Goal: Task Accomplishment & Management: Manage account settings

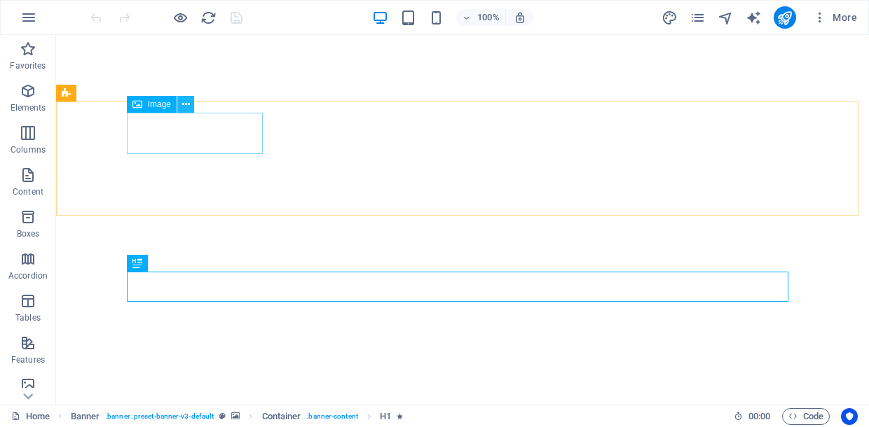
click at [191, 102] on button at bounding box center [185, 104] width 17 height 17
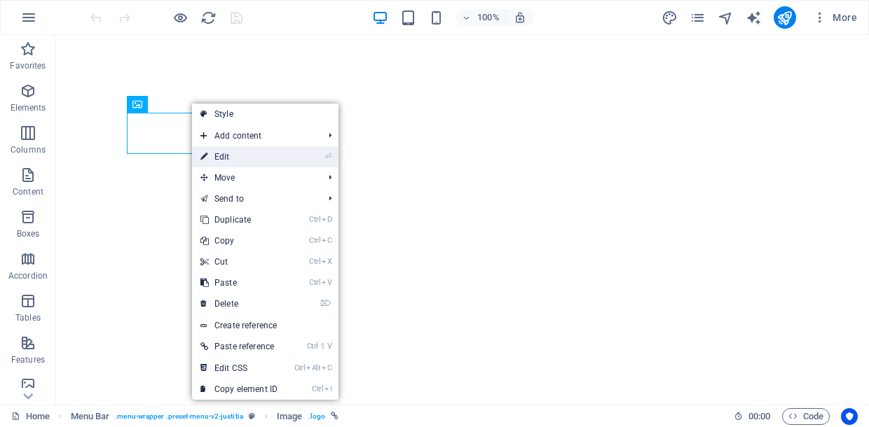
click at [217, 154] on link "⏎ Edit" at bounding box center [239, 156] width 94 height 21
select select "px"
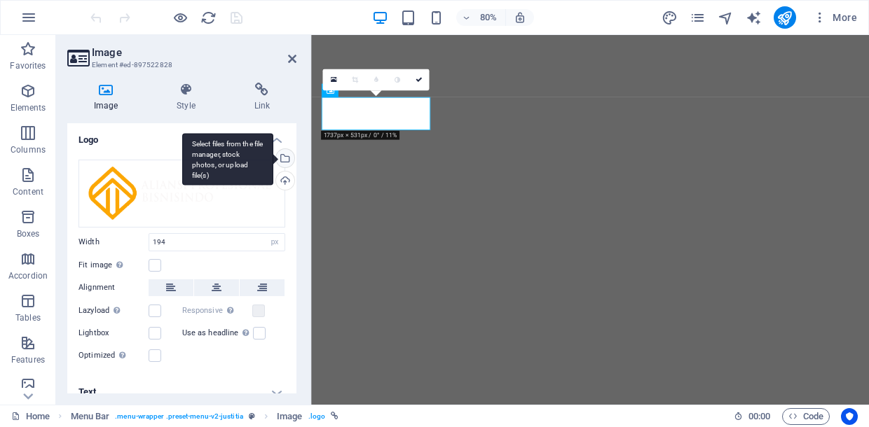
click at [282, 156] on div "Select files from the file manager, stock photos, or upload file(s)" at bounding box center [283, 159] width 21 height 21
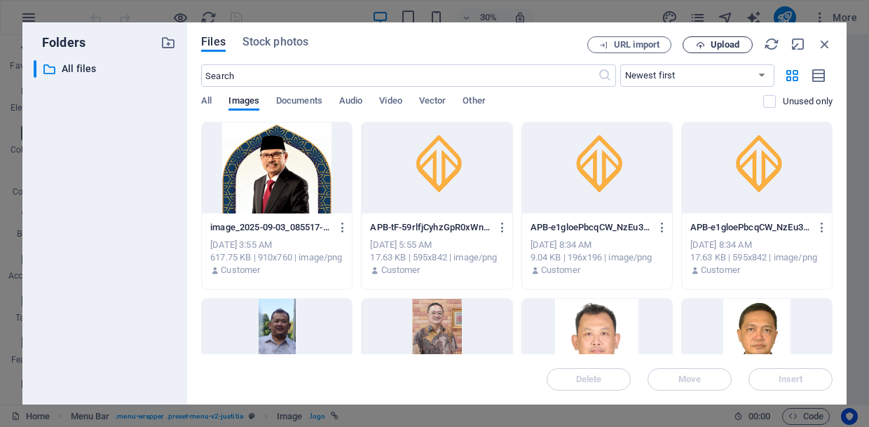
click at [710, 41] on span "Upload" at bounding box center [724, 45] width 29 height 8
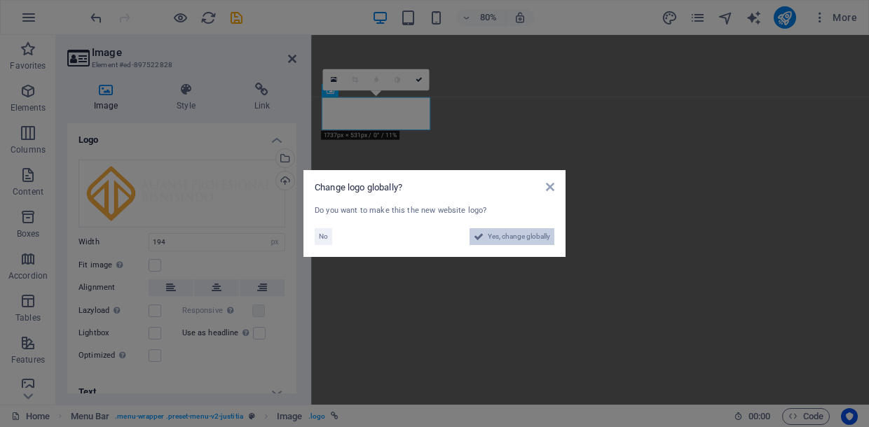
click at [518, 239] on span "Yes, change globally" at bounding box center [519, 236] width 62 height 17
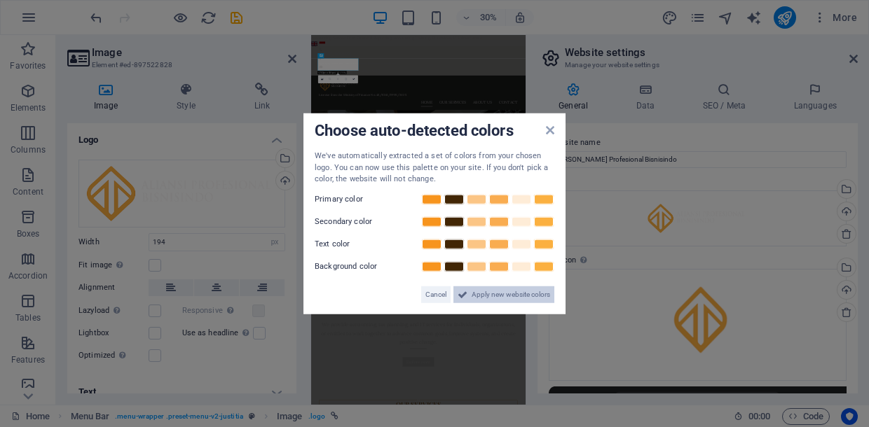
click at [524, 293] on span "Apply new website colors" at bounding box center [510, 294] width 78 height 17
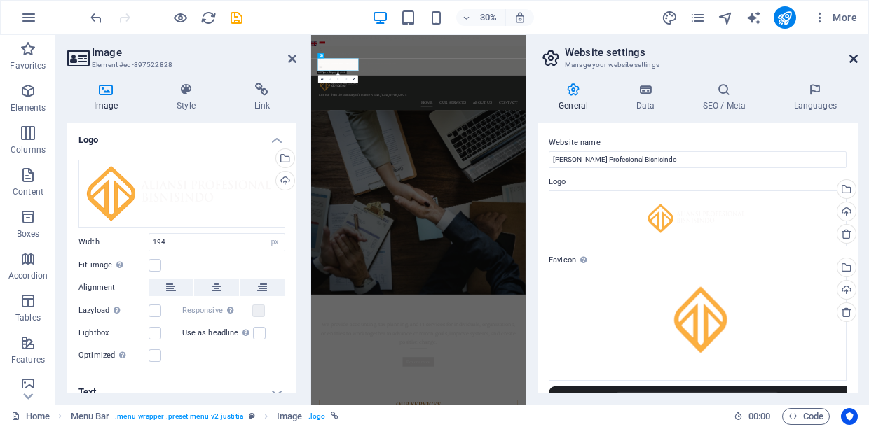
click at [855, 57] on icon at bounding box center [853, 58] width 8 height 11
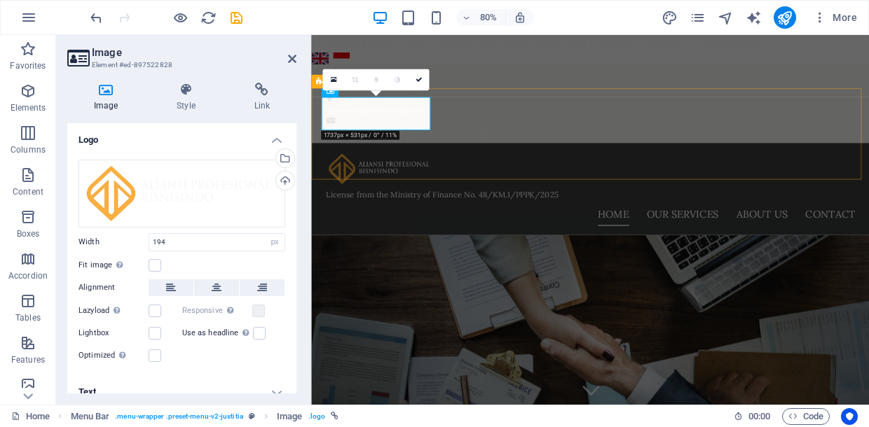
click at [591, 170] on div "License from the Ministry of Finance No. 48/KM.1/PPPK/2025 Home Our Services Ab…" at bounding box center [659, 227] width 697 height 115
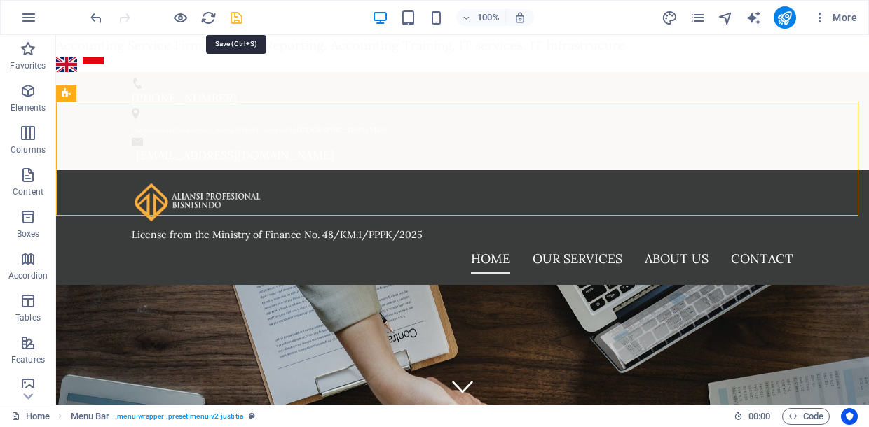
click at [234, 17] on icon "save" at bounding box center [236, 18] width 16 height 16
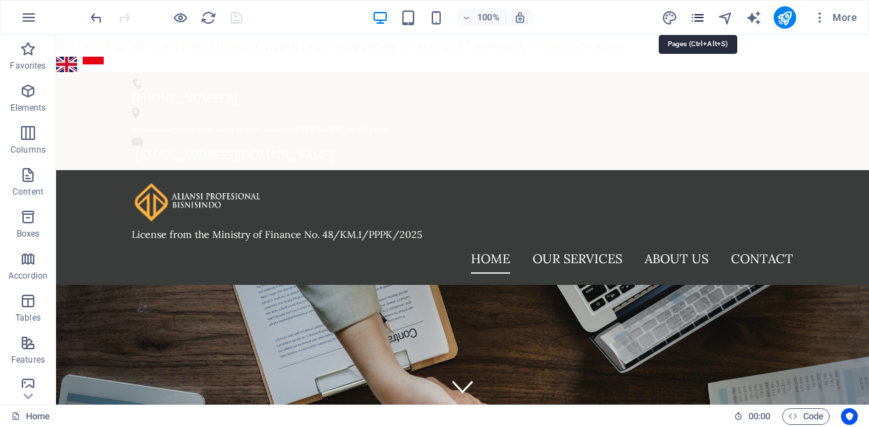
click at [694, 18] on icon "pages" at bounding box center [697, 18] width 16 height 16
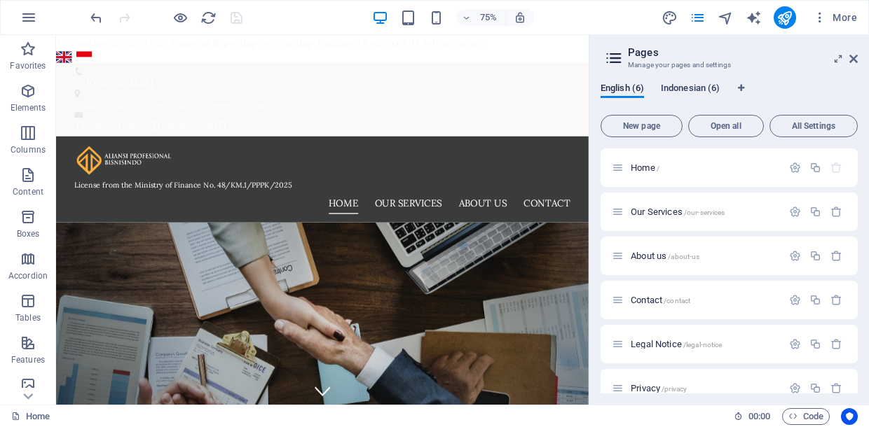
click at [684, 91] on span "Indonesian (6)" at bounding box center [690, 90] width 59 height 20
click at [650, 163] on span "Beranda /" at bounding box center [650, 168] width 38 height 11
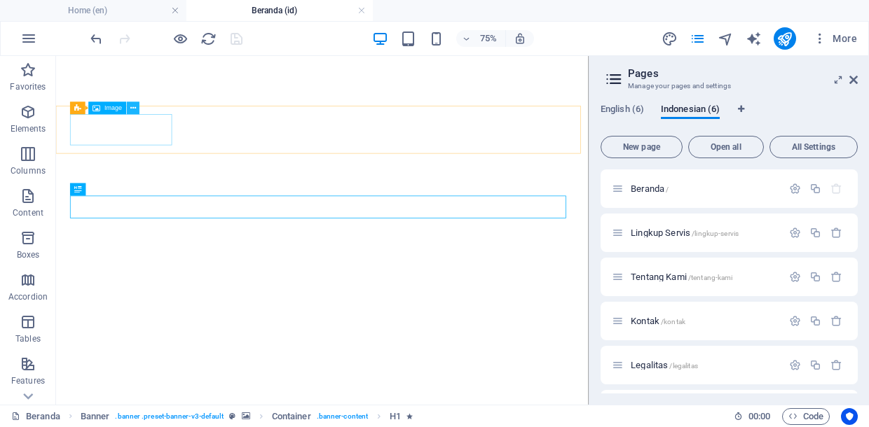
click at [132, 108] on icon at bounding box center [133, 108] width 6 height 11
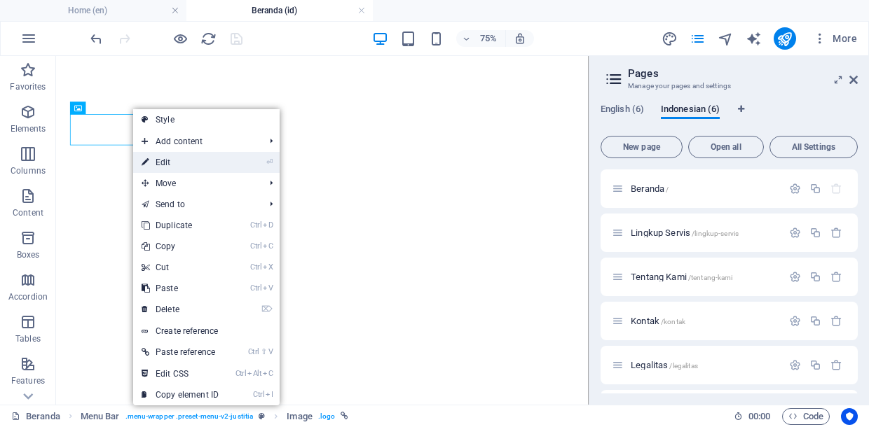
click at [151, 160] on link "⏎ Edit" at bounding box center [180, 162] width 94 height 21
select select "px"
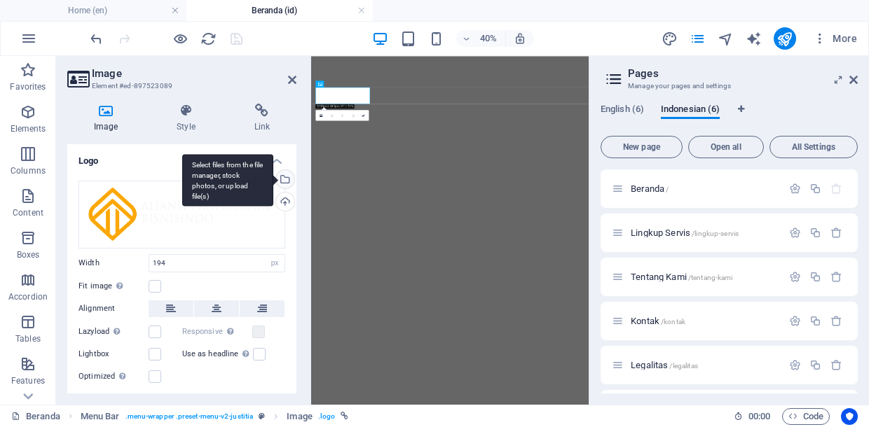
click at [284, 179] on div "Select files from the file manager, stock photos, or upload file(s)" at bounding box center [283, 180] width 21 height 21
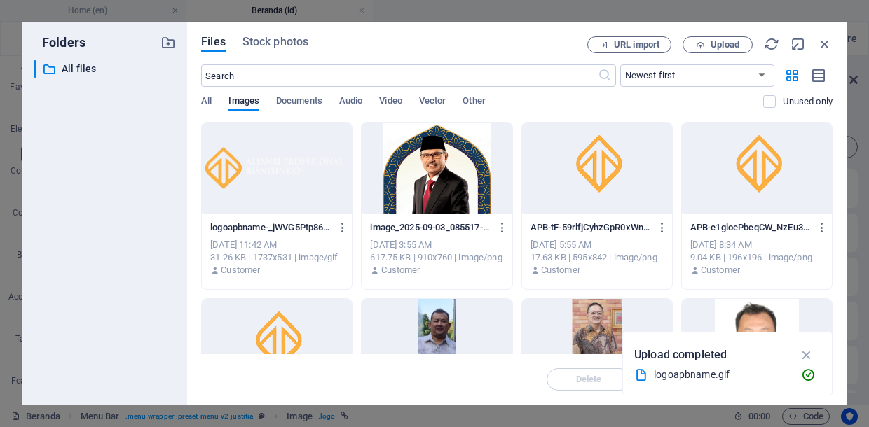
click at [259, 175] on div at bounding box center [277, 168] width 150 height 91
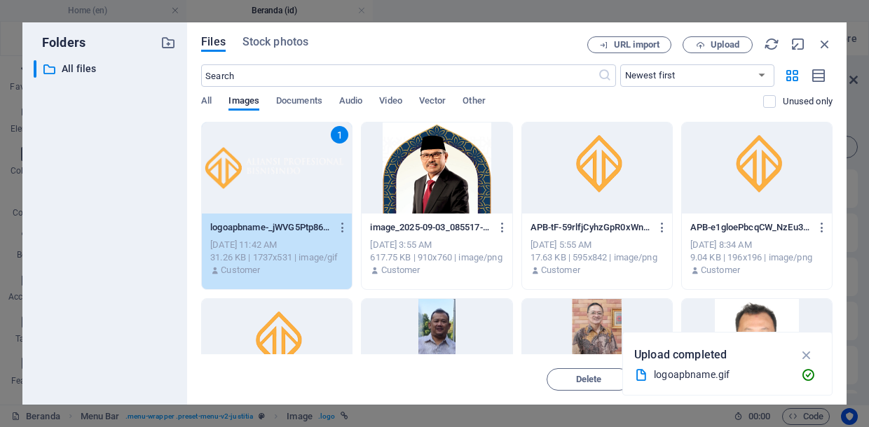
click at [778, 383] on span "Insert" at bounding box center [790, 380] width 25 height 8
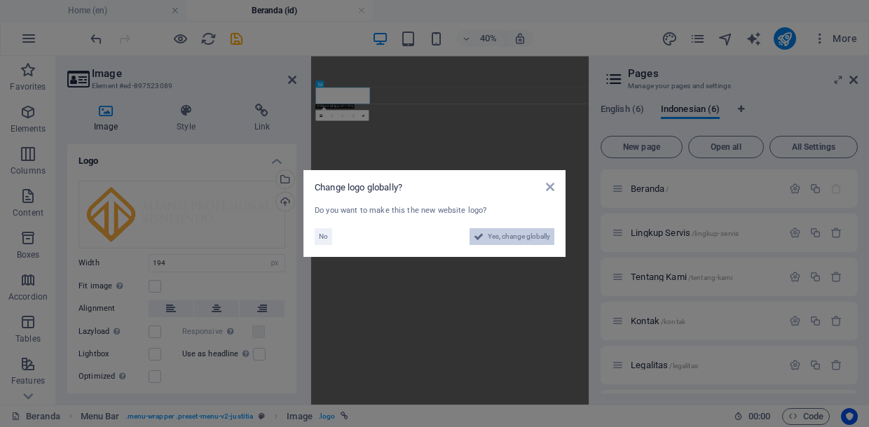
click at [503, 237] on span "Yes, change globally" at bounding box center [519, 236] width 62 height 17
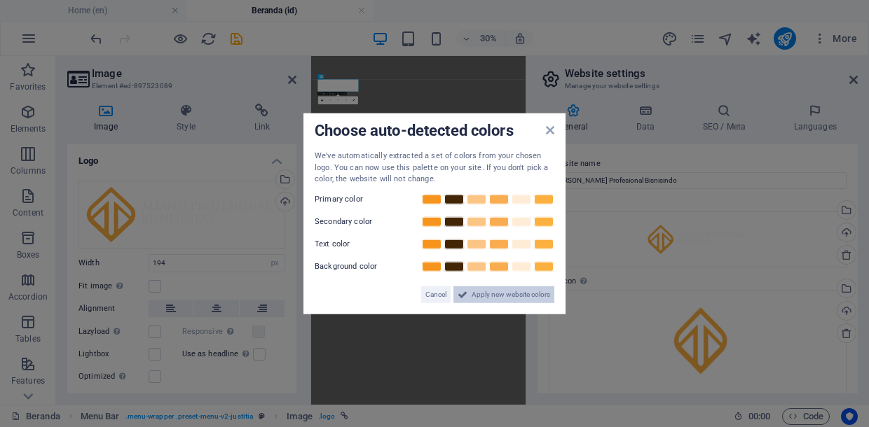
click at [515, 297] on span "Apply new website colors" at bounding box center [510, 294] width 78 height 17
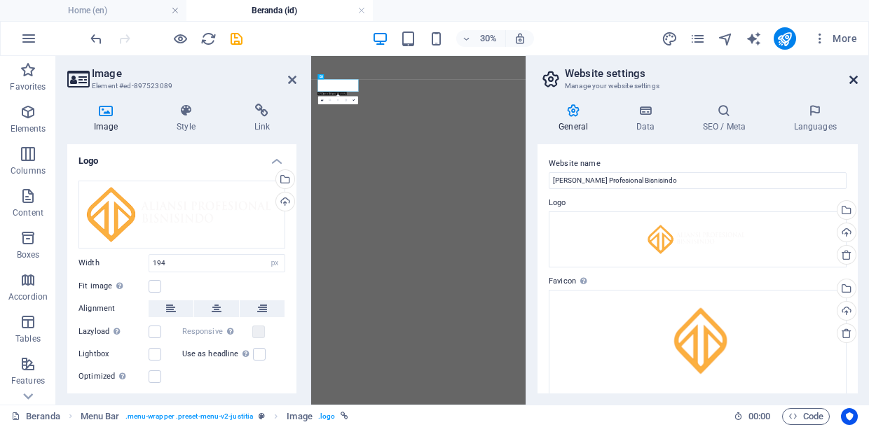
click at [856, 78] on icon at bounding box center [853, 79] width 8 height 11
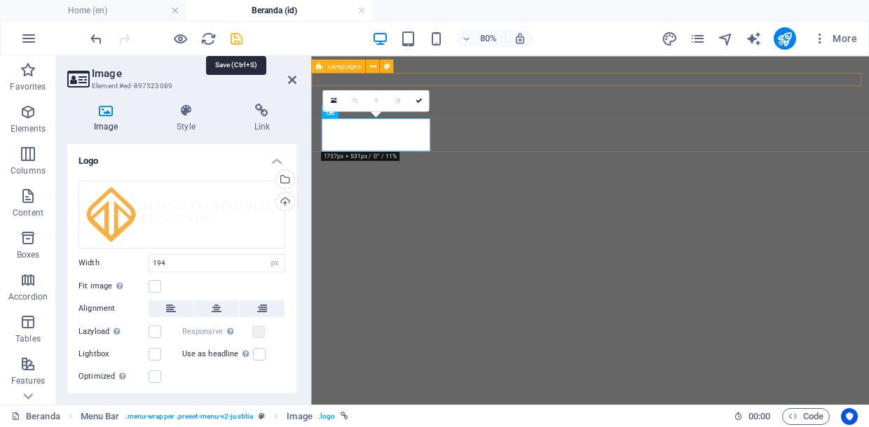
click at [236, 39] on icon "save" at bounding box center [236, 39] width 16 height 16
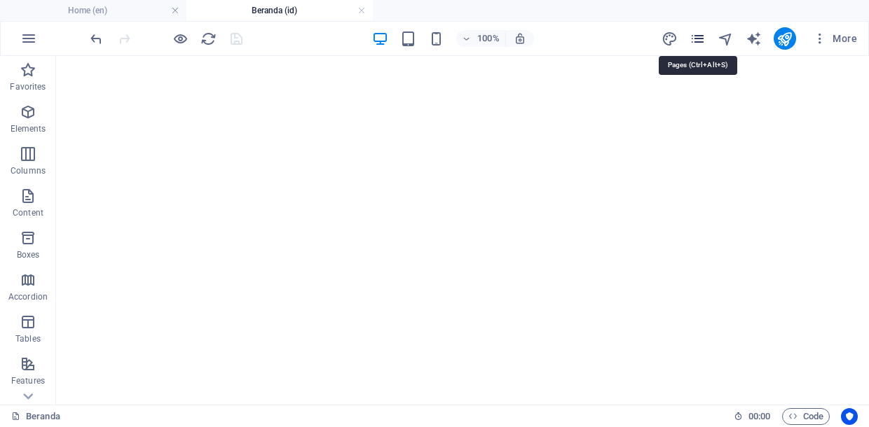
click at [705, 39] on icon "pages" at bounding box center [697, 39] width 16 height 16
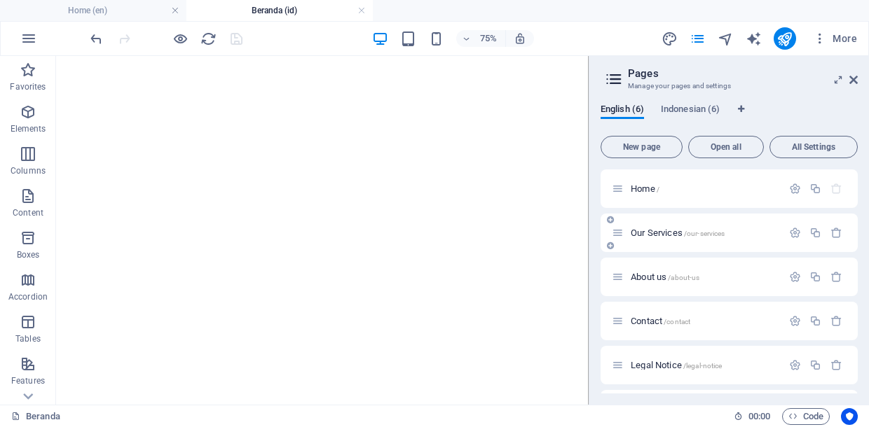
click at [647, 231] on span "Our Services /our-services" at bounding box center [678, 233] width 94 height 11
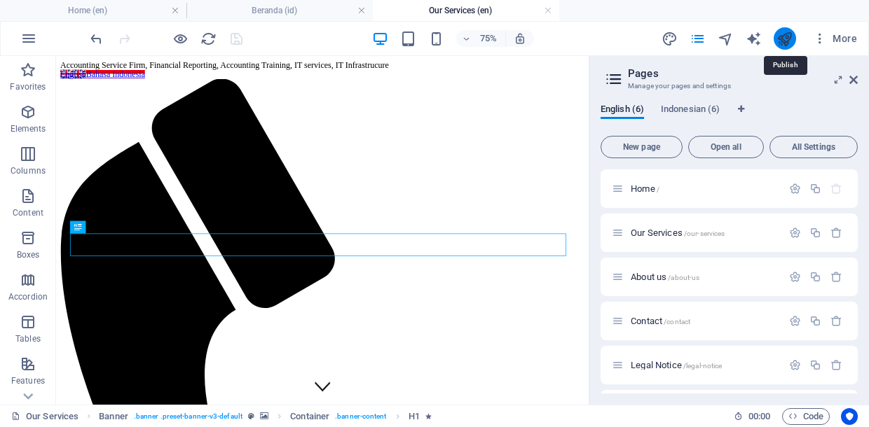
click at [788, 43] on icon "publish" at bounding box center [784, 39] width 16 height 16
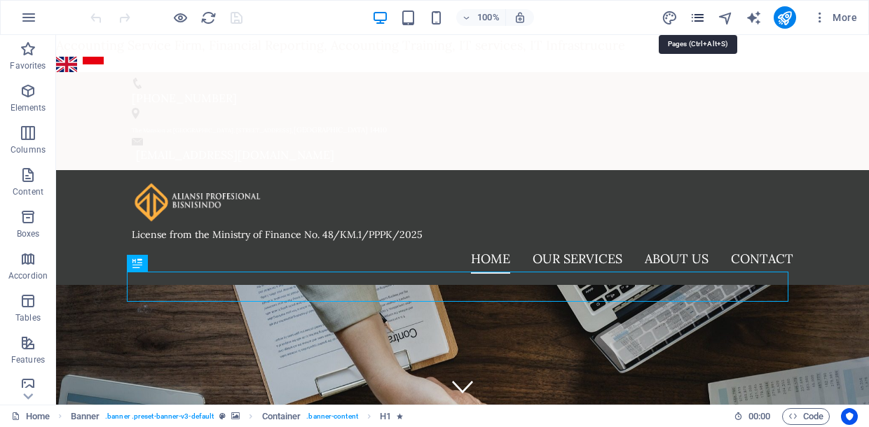
click at [701, 18] on icon "pages" at bounding box center [697, 18] width 16 height 16
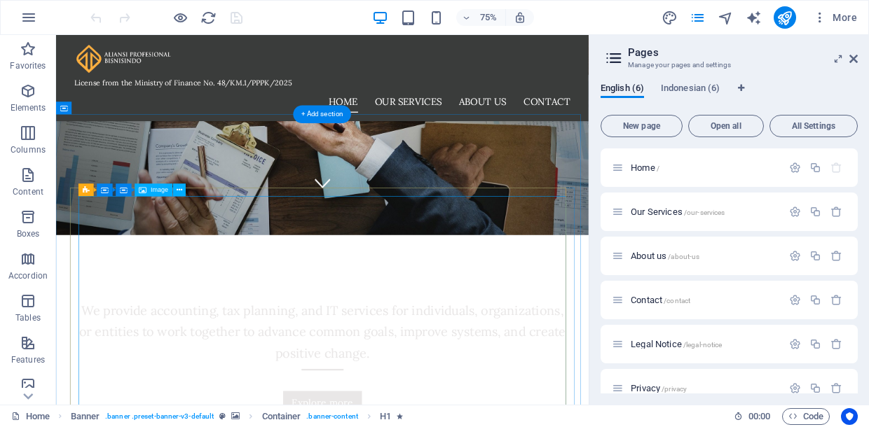
scroll to position [420, 0]
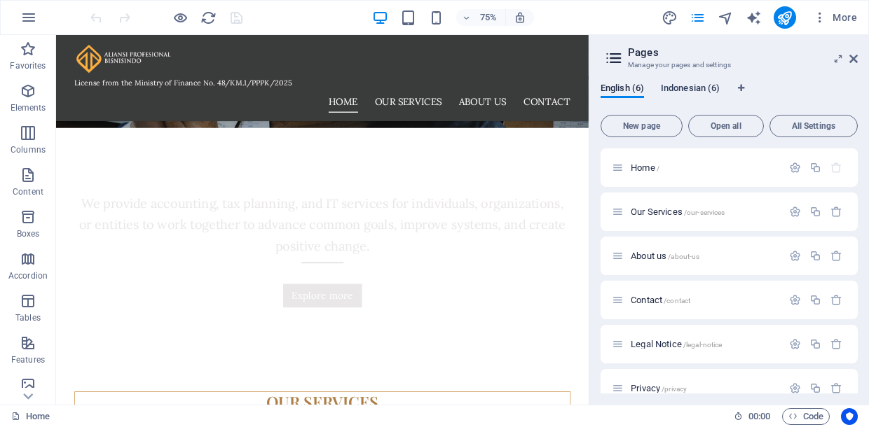
click at [693, 85] on span "Indonesian (6)" at bounding box center [690, 90] width 59 height 20
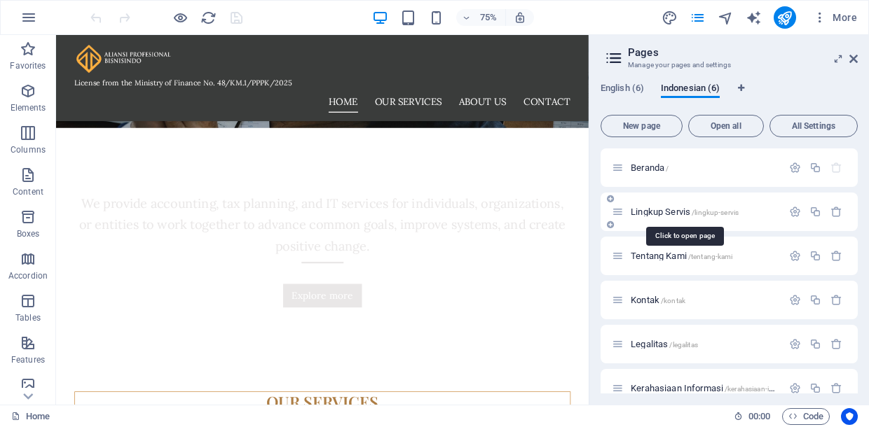
click at [659, 214] on span "Lingkup Servis /lingkup-servis" at bounding box center [685, 212] width 108 height 11
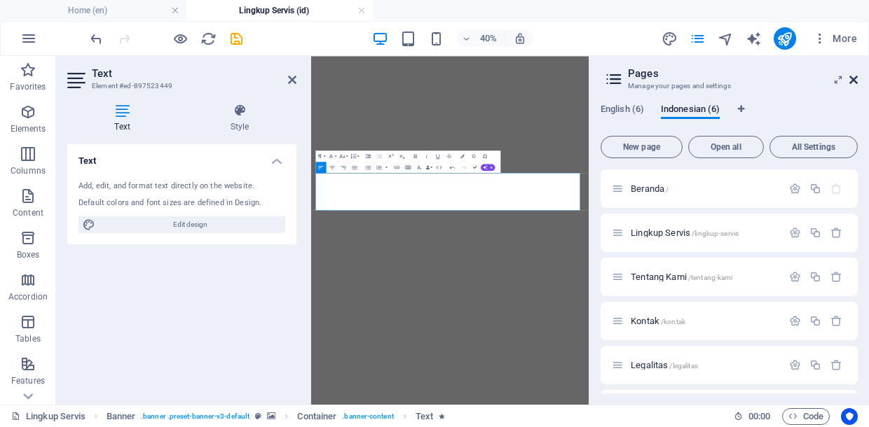
click at [853, 79] on icon at bounding box center [853, 79] width 8 height 11
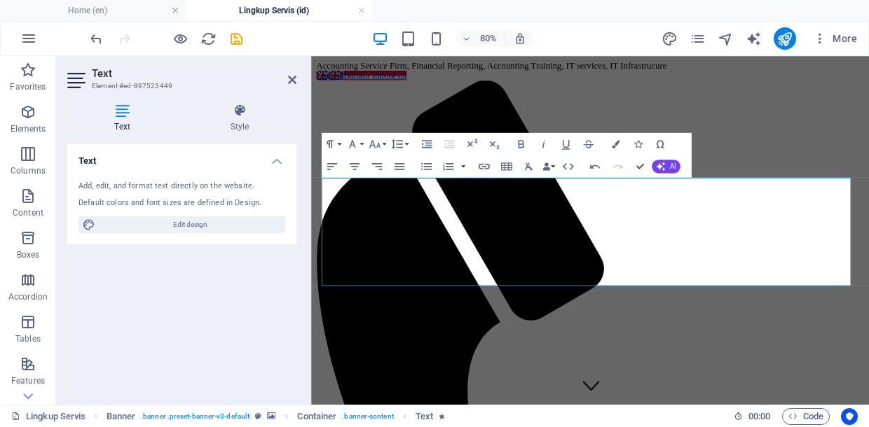
scroll to position [140, 0]
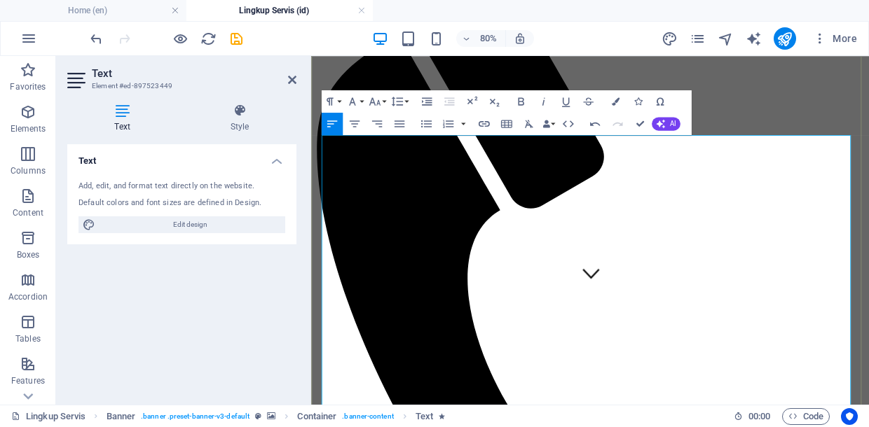
scroll to position [210, 0]
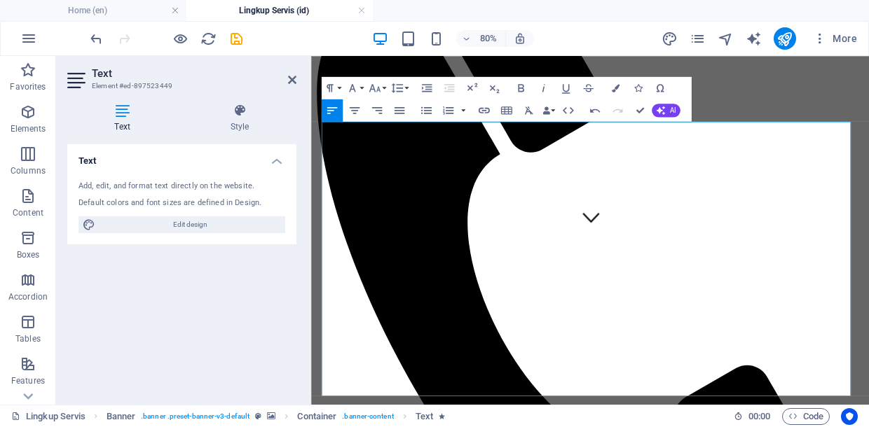
drag, startPoint x: 615, startPoint y: 406, endPoint x: 610, endPoint y: 396, distance: 11.9
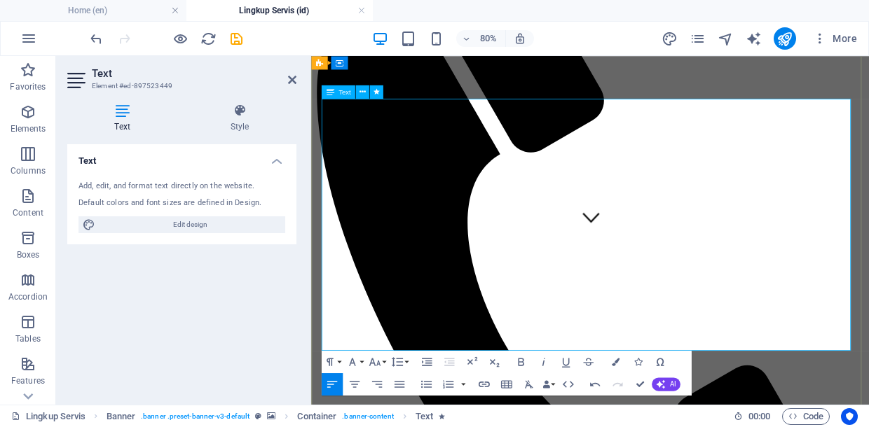
scroll to position [140, 0]
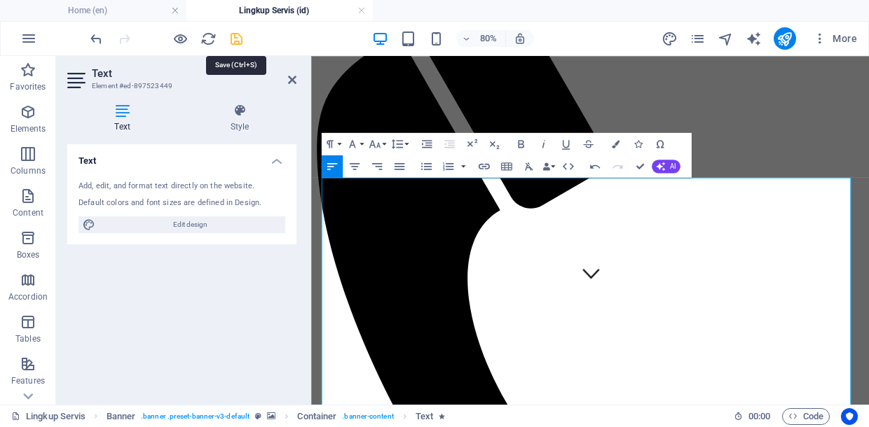
click at [233, 37] on icon "save" at bounding box center [236, 39] width 16 height 16
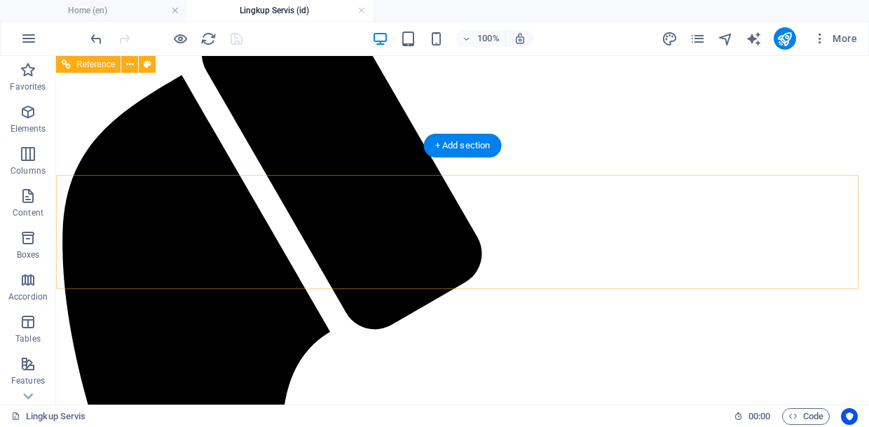
scroll to position [70, 0]
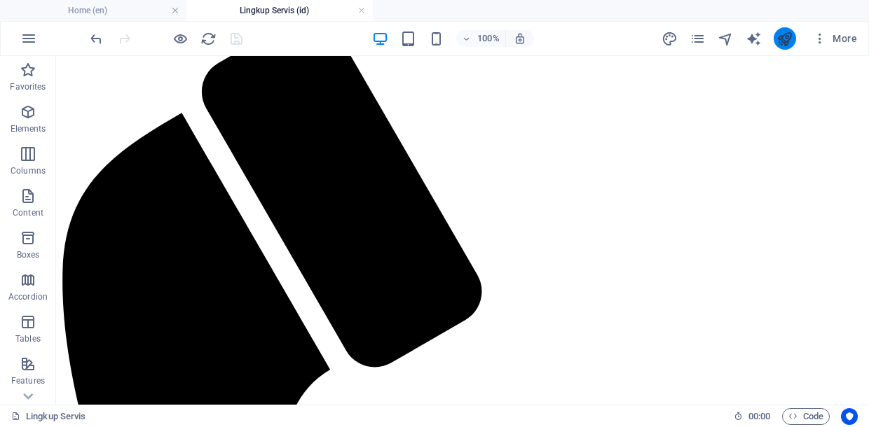
click at [780, 34] on icon "publish" at bounding box center [784, 39] width 16 height 16
